Goal: Information Seeking & Learning: Check status

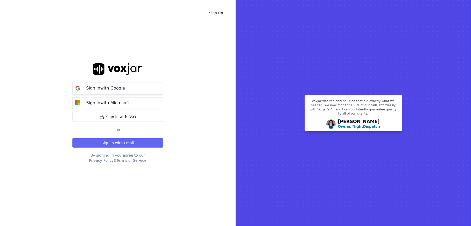
click at [101, 88] on p "Sign in with Google" at bounding box center [105, 88] width 39 height 6
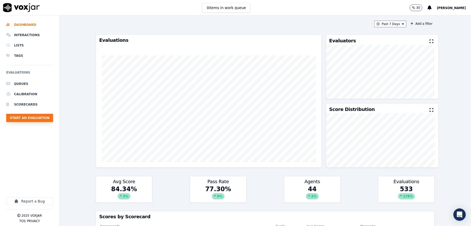
click at [32, 116] on button "Start an Evaluation" at bounding box center [29, 118] width 47 height 8
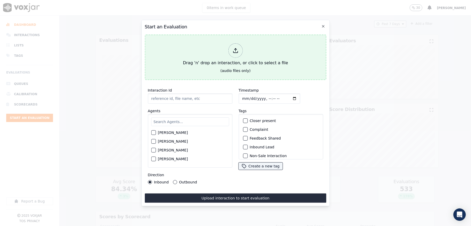
click at [235, 48] on icon at bounding box center [235, 51] width 6 height 6
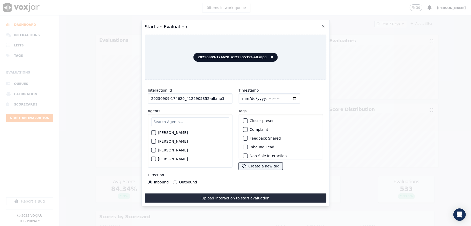
drag, startPoint x: 202, startPoint y: 97, endPoint x: 234, endPoint y: 97, distance: 31.8
click at [234, 97] on div "Interaction Id 20250909-174620_4122905352-all.mp3 Agents Harry Roy Aaron Biswas…" at bounding box center [234, 135] width 181 height 103
type input "20250909-174620_4122905352-C1"
click at [242, 96] on input "Timestamp" at bounding box center [269, 99] width 62 height 10
click at [247, 95] on input "Timestamp" at bounding box center [269, 99] width 62 height 10
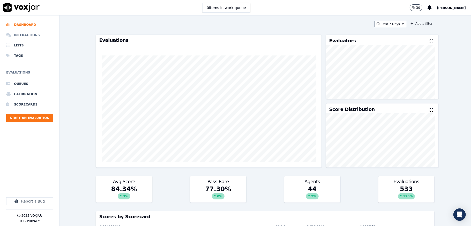
click at [27, 34] on li "Interactions" at bounding box center [29, 35] width 47 height 10
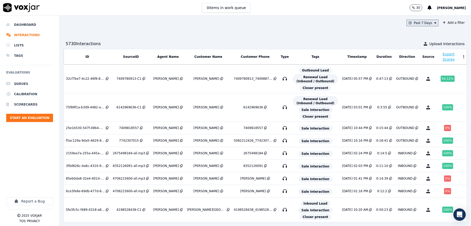
click at [412, 25] on button "Past 7 Days" at bounding box center [422, 23] width 32 height 7
click at [415, 52] on div "Past 7 Days" at bounding box center [424, 51] width 18 height 4
click at [426, 87] on button "Add" at bounding box center [431, 82] width 10 height 8
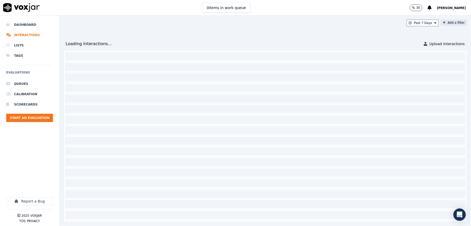
click at [440, 21] on button "Add a filter" at bounding box center [453, 23] width 26 height 6
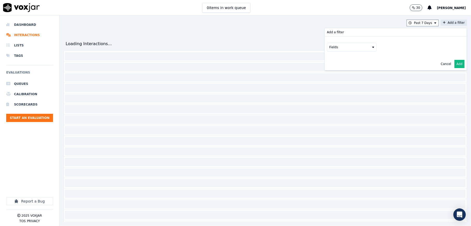
click at [372, 47] on icon at bounding box center [373, 47] width 2 height 3
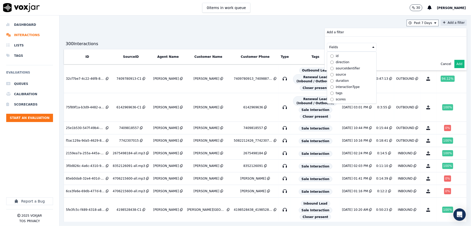
scroll to position [18, 0]
click at [335, 97] on div "customers" at bounding box center [343, 99] width 16 height 4
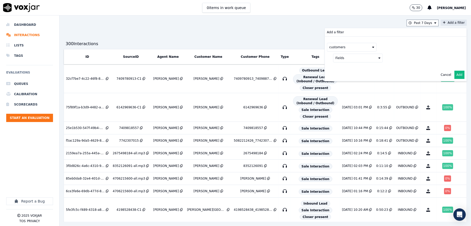
click at [360, 58] on button "Fields" at bounding box center [358, 58] width 50 height 9
click at [342, 86] on div "phone" at bounding box center [347, 85] width 10 height 4
click at [415, 58] on button at bounding box center [422, 58] width 74 height 8
click at [405, 70] on input "text" at bounding box center [422, 68] width 70 height 9
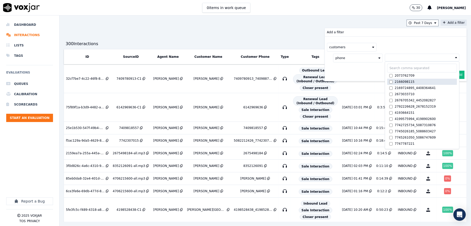
paste input "2158170905"
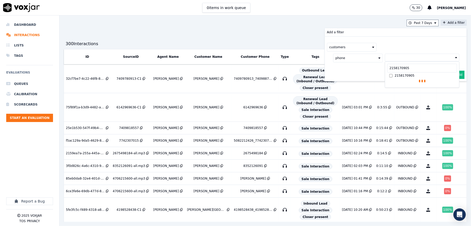
type input "2158170905"
click at [454, 86] on button "Add" at bounding box center [459, 87] width 10 height 8
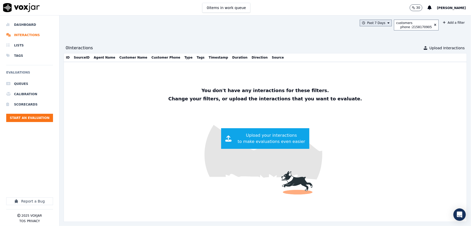
click at [387, 22] on icon at bounding box center [388, 22] width 2 height 3
click at [368, 68] on div "This Year" at bounding box center [375, 70] width 14 height 4
click at [379, 87] on button "Add" at bounding box center [384, 82] width 10 height 8
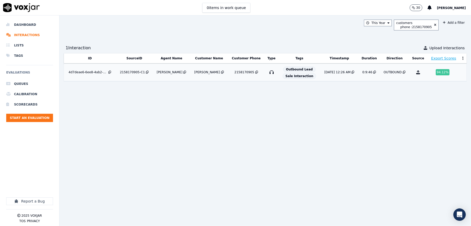
click at [324, 73] on div "8/10/25 12:26 AM" at bounding box center [337, 72] width 26 height 4
click at [434, 24] on icon at bounding box center [435, 25] width 2 height 3
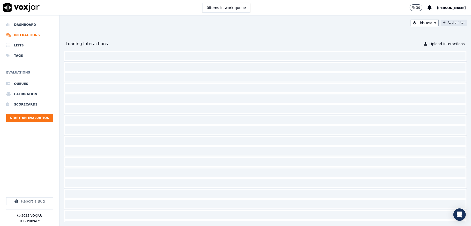
click at [442, 23] on icon at bounding box center [443, 22] width 3 height 3
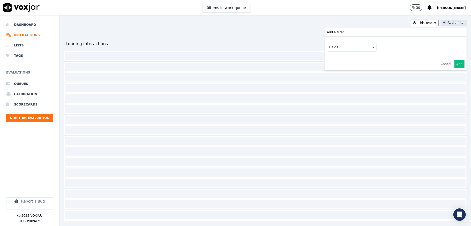
click at [354, 46] on button "Fields" at bounding box center [352, 47] width 50 height 9
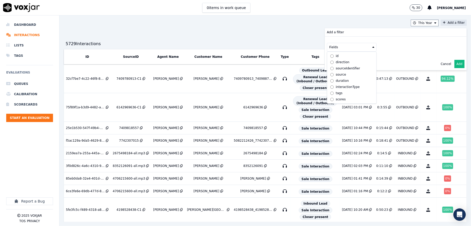
scroll to position [18, 0]
click at [335, 97] on div "customers" at bounding box center [343, 99] width 16 height 4
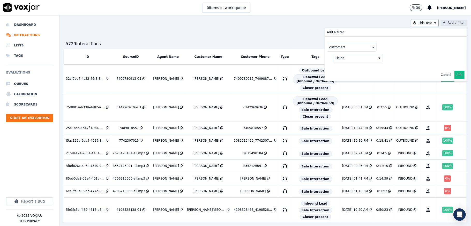
click at [378, 58] on icon at bounding box center [379, 58] width 2 height 3
click at [342, 87] on div "phone" at bounding box center [347, 85] width 10 height 4
click at [396, 57] on button at bounding box center [422, 58] width 74 height 8
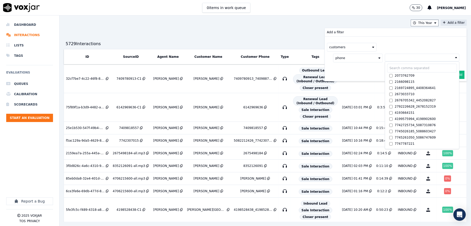
click at [399, 68] on input "text" at bounding box center [422, 68] width 70 height 9
paste input "2163755400"
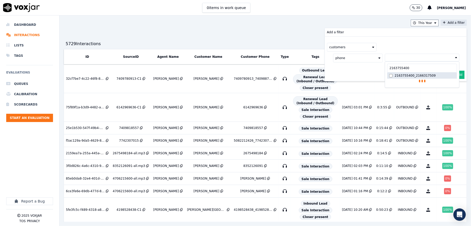
type input "2163755400"
click at [454, 87] on button "Add" at bounding box center [459, 87] width 10 height 8
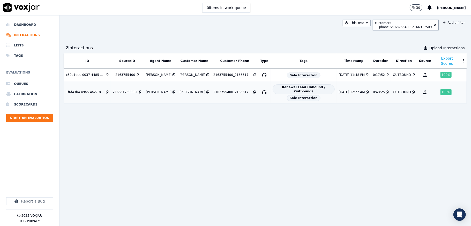
click at [316, 83] on div "Renewal Lead (Inbound / Outbound) Sale Interaction" at bounding box center [303, 92] width 62 height 18
click at [434, 24] on icon at bounding box center [435, 25] width 2 height 3
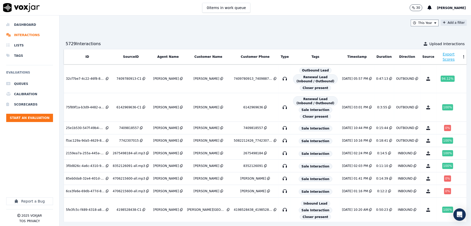
click at [440, 20] on button "Add a filter" at bounding box center [453, 23] width 26 height 6
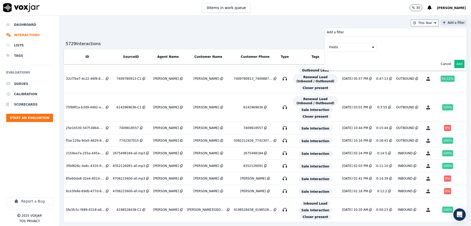
click at [357, 48] on button "Fields" at bounding box center [352, 47] width 50 height 9
click at [335, 97] on div "customers" at bounding box center [343, 99] width 16 height 4
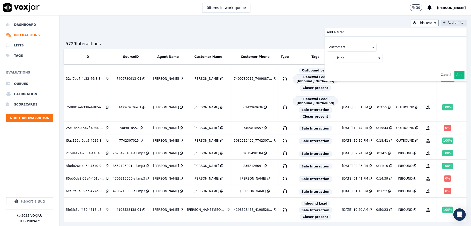
click at [363, 59] on button "Fields" at bounding box center [358, 58] width 50 height 9
click at [334, 84] on label "phone" at bounding box center [357, 85] width 47 height 6
click at [436, 56] on button at bounding box center [422, 58] width 74 height 8
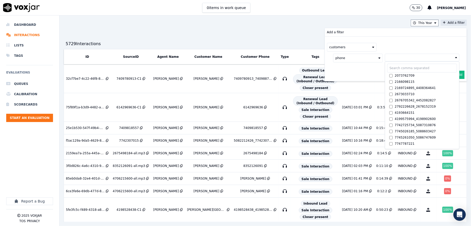
click at [397, 68] on input "text" at bounding box center [422, 68] width 70 height 9
paste input "9785034313"
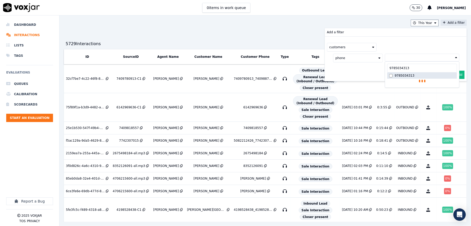
type input "9785034313"
click at [394, 77] on div "9785034313" at bounding box center [404, 76] width 20 height 4
click at [454, 89] on button "Add" at bounding box center [459, 87] width 10 height 8
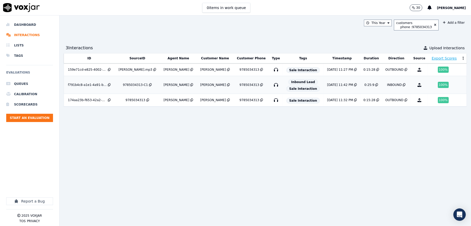
click at [438, 85] on div "100 %" at bounding box center [443, 85] width 11 height 6
click at [434, 25] on icon at bounding box center [435, 25] width 2 height 3
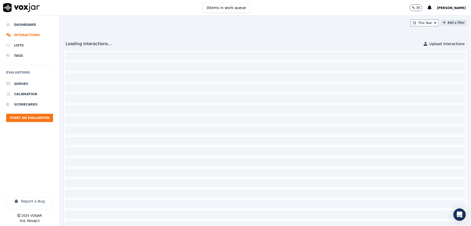
click at [442, 22] on icon at bounding box center [443, 22] width 3 height 3
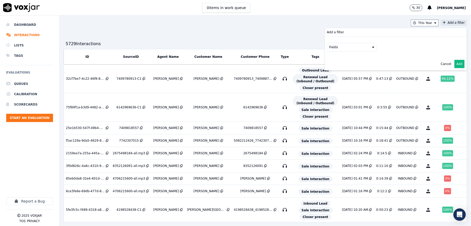
click at [372, 49] on icon at bounding box center [373, 47] width 2 height 3
click at [335, 97] on div "customers" at bounding box center [343, 99] width 16 height 4
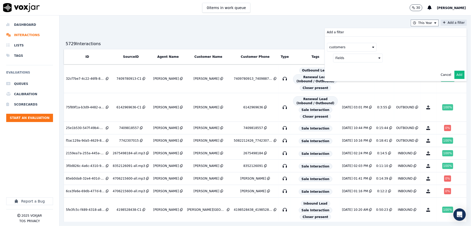
click at [378, 57] on icon at bounding box center [379, 58] width 2 height 3
click at [342, 86] on div "phone" at bounding box center [347, 85] width 10 height 4
click at [402, 59] on button at bounding box center [422, 58] width 74 height 8
click at [398, 71] on input "text" at bounding box center [422, 68] width 70 height 9
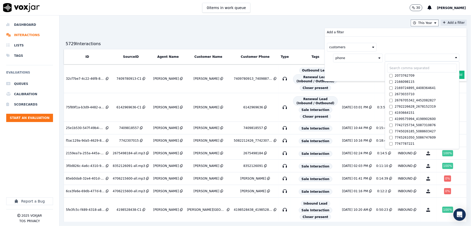
paste input "9789045614"
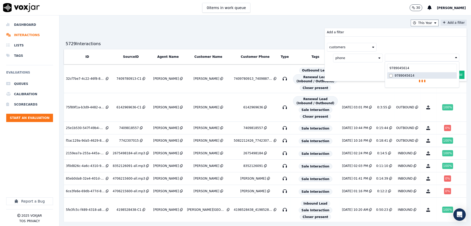
type input "9789045614"
click at [454, 88] on button "Add" at bounding box center [459, 87] width 10 height 8
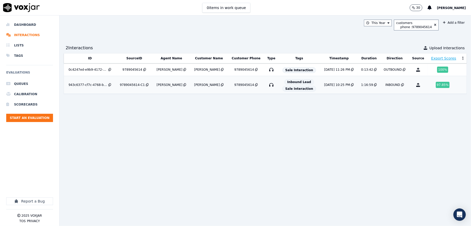
click at [203, 86] on div "[PERSON_NAME]" at bounding box center [207, 85] width 26 height 4
click at [28, 24] on li "Dashboard" at bounding box center [29, 25] width 47 height 10
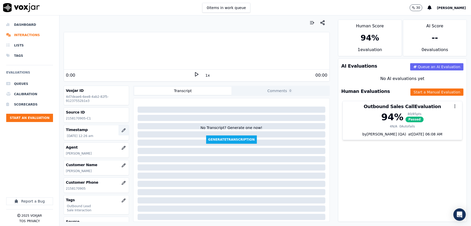
click at [121, 129] on icon "button" at bounding box center [123, 130] width 4 height 4
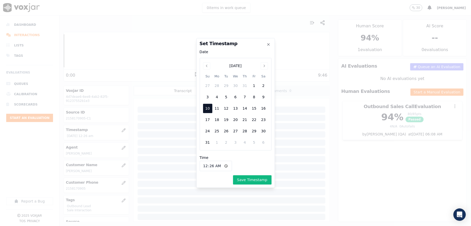
click at [267, 41] on h2 "Set Timestamp" at bounding box center [236, 43] width 72 height 5
click at [161, 91] on div at bounding box center [235, 113] width 471 height 226
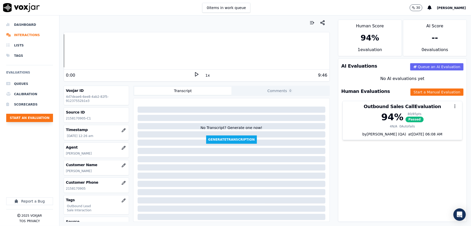
click at [36, 119] on button "Start an Evaluation" at bounding box center [29, 118] width 47 height 8
click at [121, 131] on icon "button" at bounding box center [123, 130] width 4 height 4
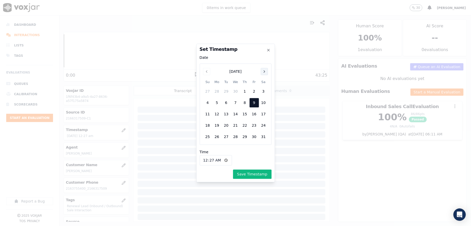
click at [264, 72] on icon "Next" at bounding box center [264, 72] width 4 height 4
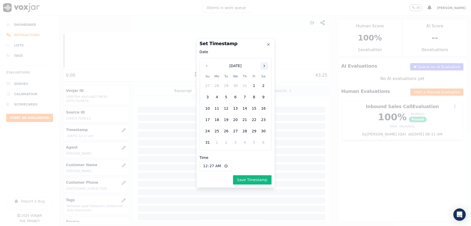
click at [265, 67] on icon "Next" at bounding box center [264, 66] width 4 height 4
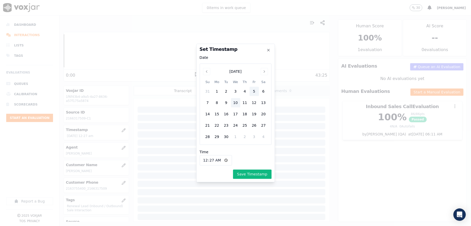
click at [253, 91] on div "5" at bounding box center [253, 91] width 9 height 9
click at [254, 176] on button "Save Timestamp" at bounding box center [252, 174] width 39 height 9
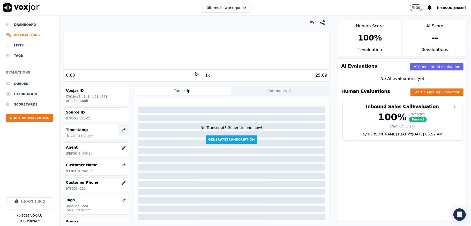
click at [122, 131] on icon "button" at bounding box center [123, 130] width 3 height 3
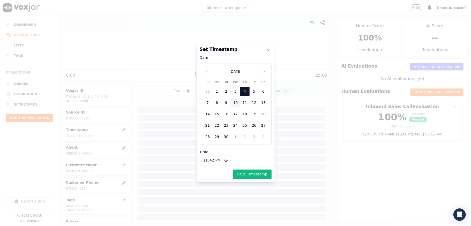
click at [159, 131] on div at bounding box center [235, 113] width 471 height 226
